Goal: Navigation & Orientation: Find specific page/section

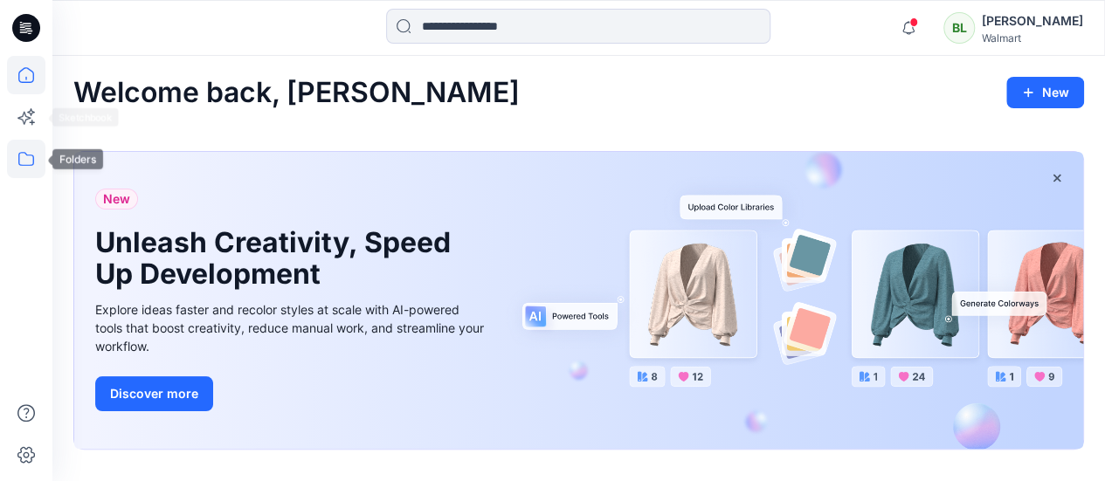
click at [24, 157] on icon at bounding box center [26, 159] width 38 height 38
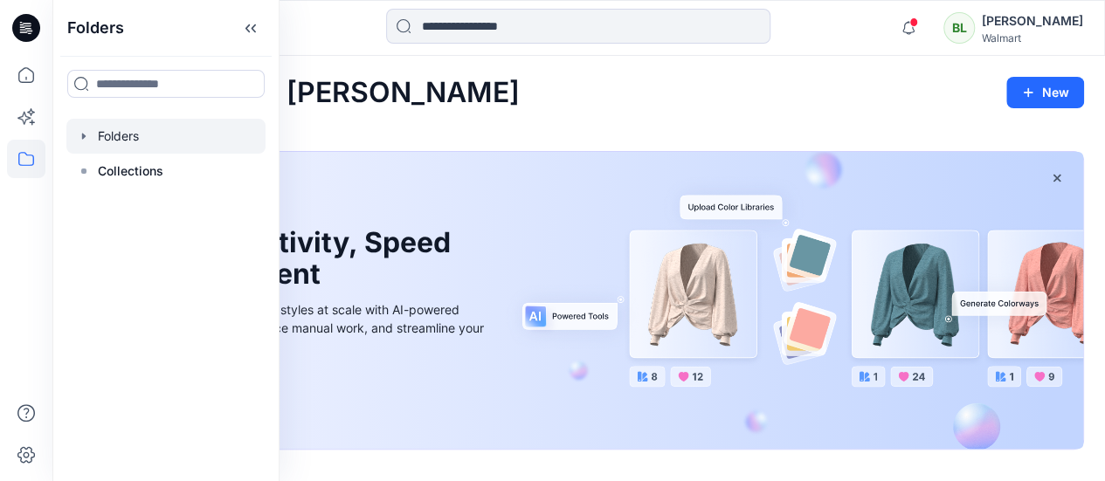
click at [140, 128] on div at bounding box center [165, 136] width 199 height 35
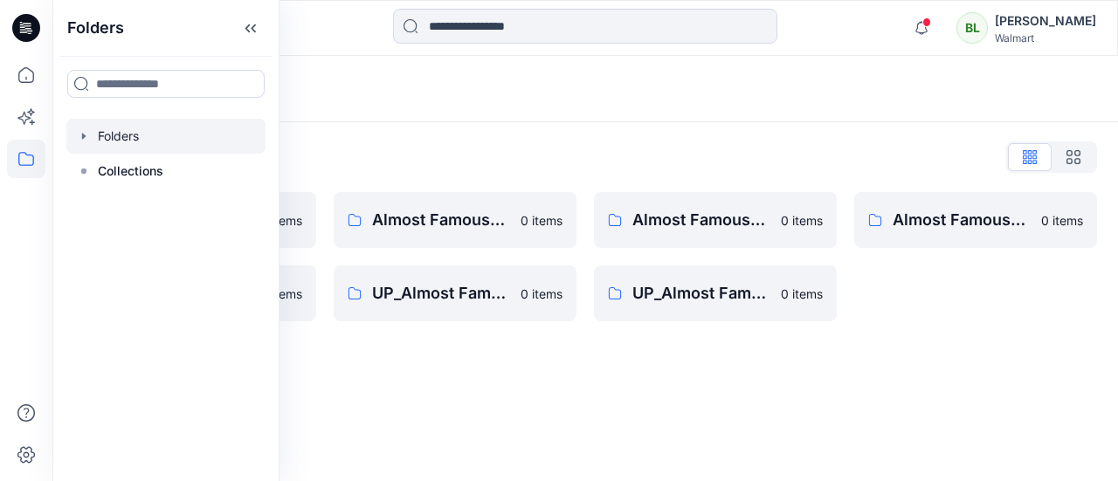
click at [394, 124] on div "Folders List __chat-5e136321f4a15c049d30e34d-624c42afd13f4d93b97d03b6 0 items A…" at bounding box center [585, 232] width 1066 height 220
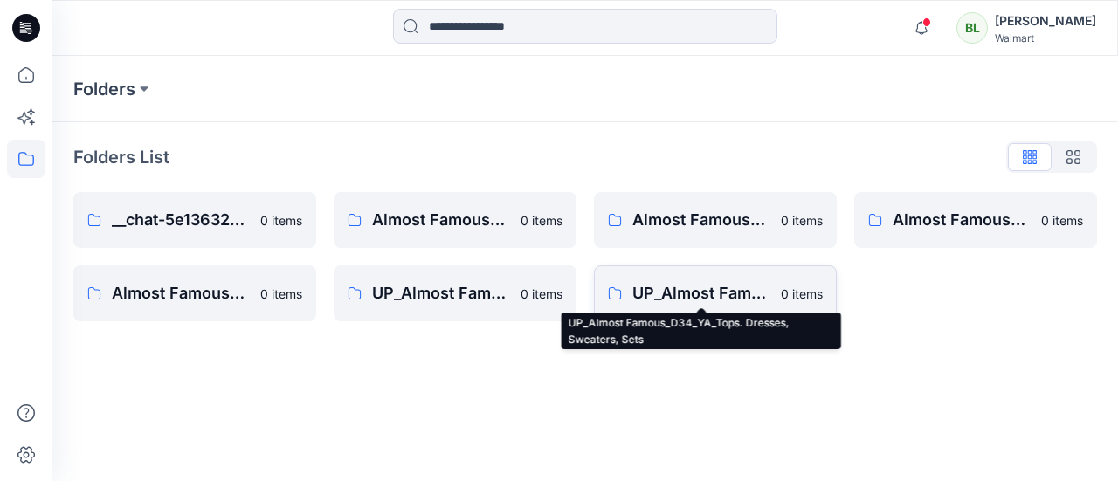
click at [669, 297] on p "UP_Almost Famous_D34_YA_Tops. Dresses, Sweaters, Sets" at bounding box center [701, 293] width 138 height 24
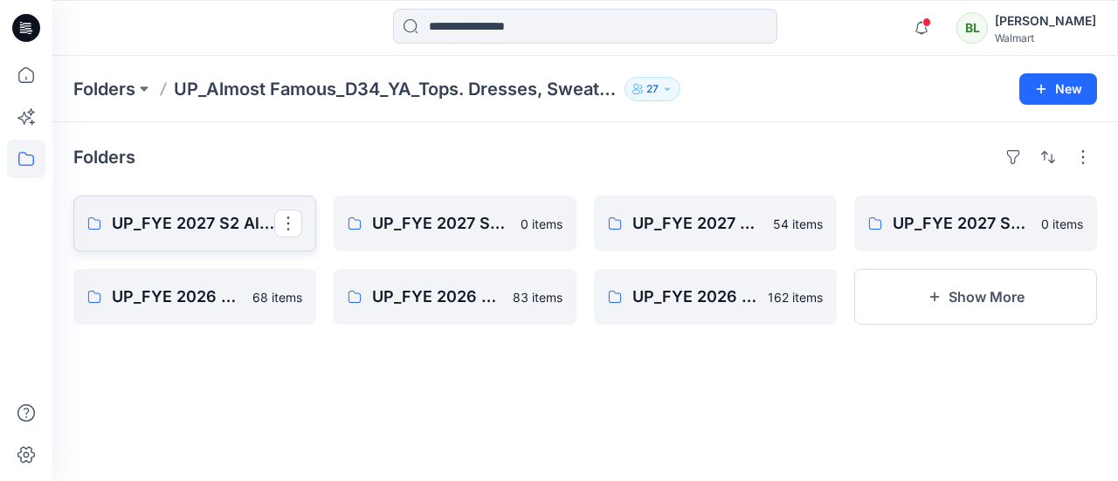
click at [153, 224] on p "UP_FYE 2027 S2 Almost Famous YA Tops, Dresses, Sweaters, Sets" at bounding box center [193, 223] width 162 height 24
